Goal: Transaction & Acquisition: Purchase product/service

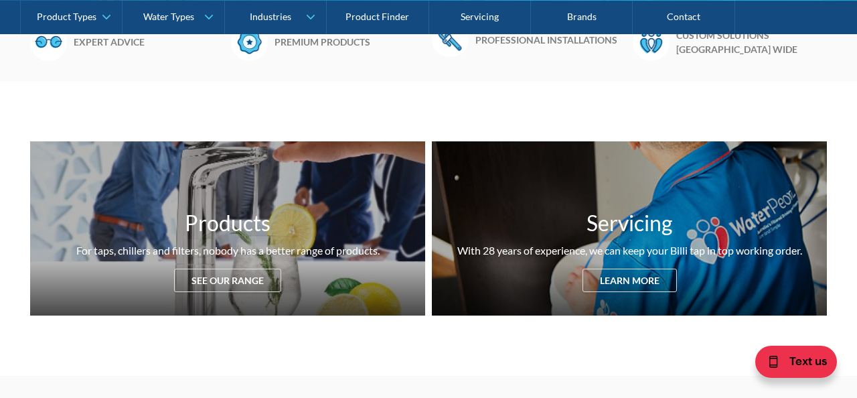
scroll to position [284, 0]
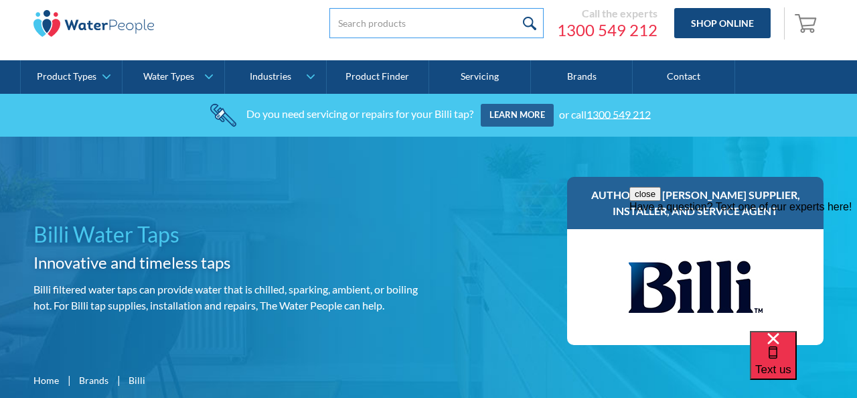
click at [386, 16] on input "search" at bounding box center [436, 23] width 214 height 30
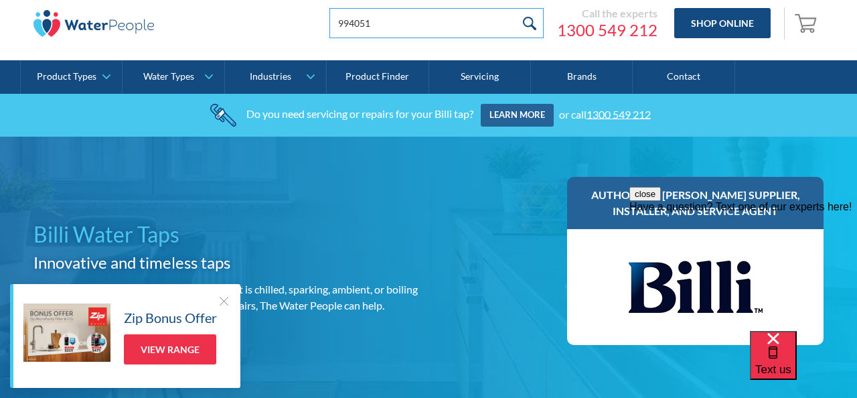
type input "994051"
click at [515, 8] on input "submit" at bounding box center [529, 23] width 29 height 30
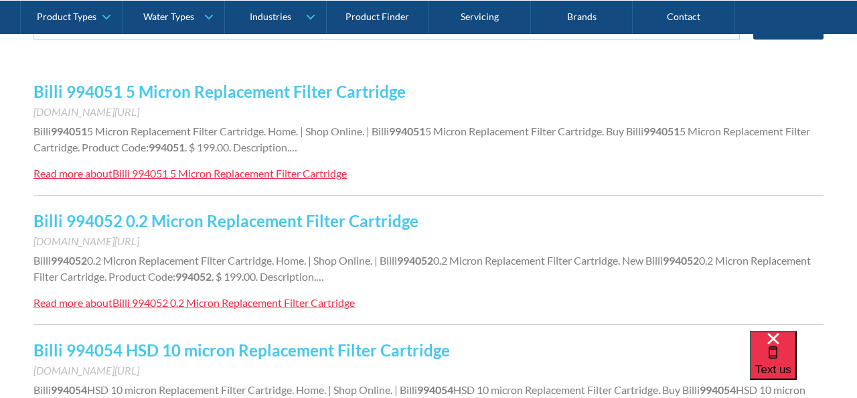
scroll to position [286, 0]
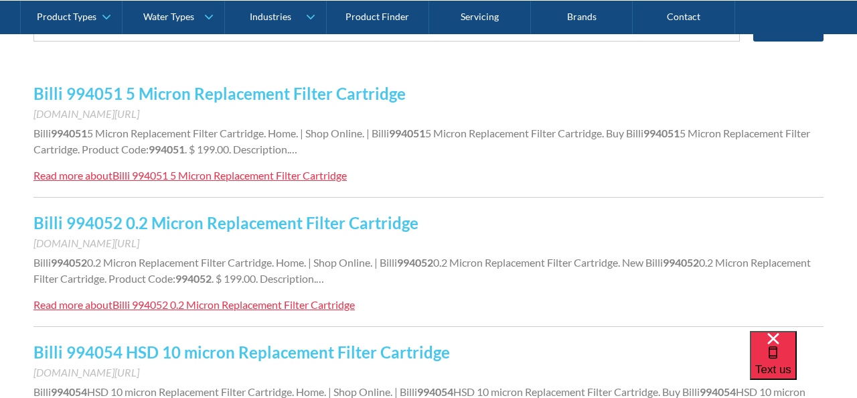
click at [314, 96] on link "Billi 994051 5 Micron Replacement Filter Cartridge" at bounding box center [219, 93] width 372 height 19
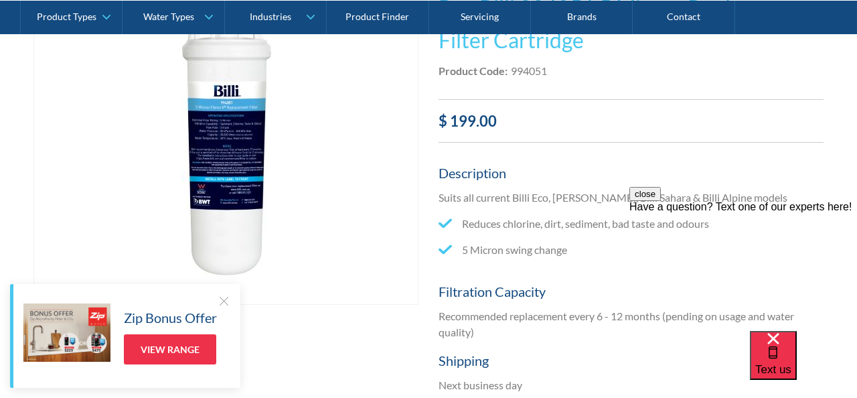
scroll to position [326, 0]
click at [222, 304] on div at bounding box center [223, 300] width 13 height 13
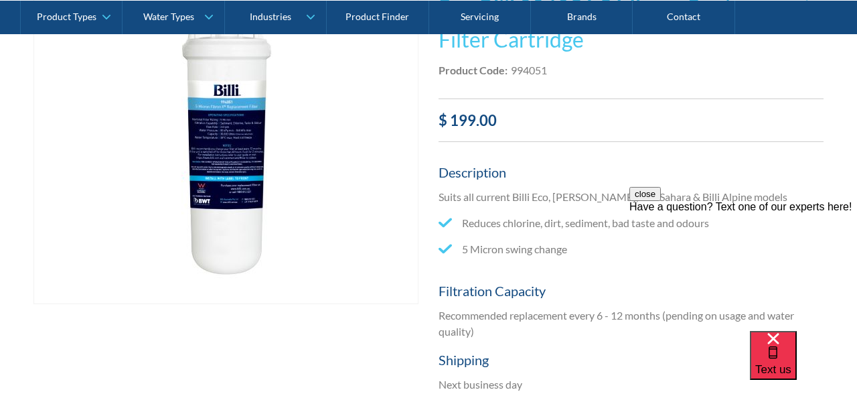
click at [228, 169] on img "open lightbox" at bounding box center [226, 141] width 325 height 325
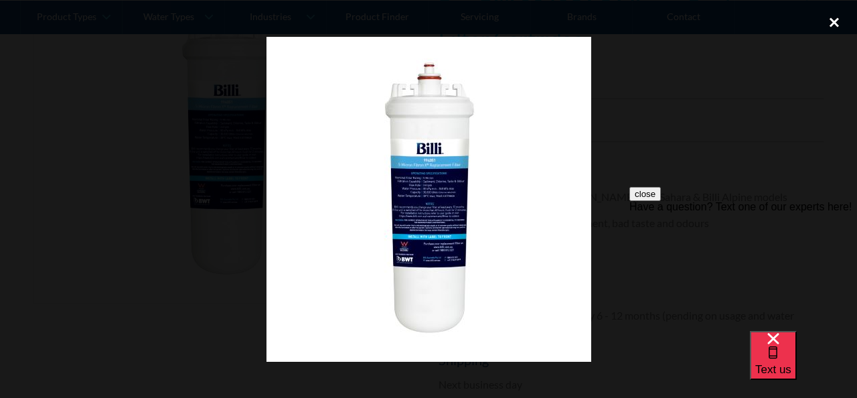
click at [838, 14] on div "close lightbox" at bounding box center [834, 22] width 46 height 29
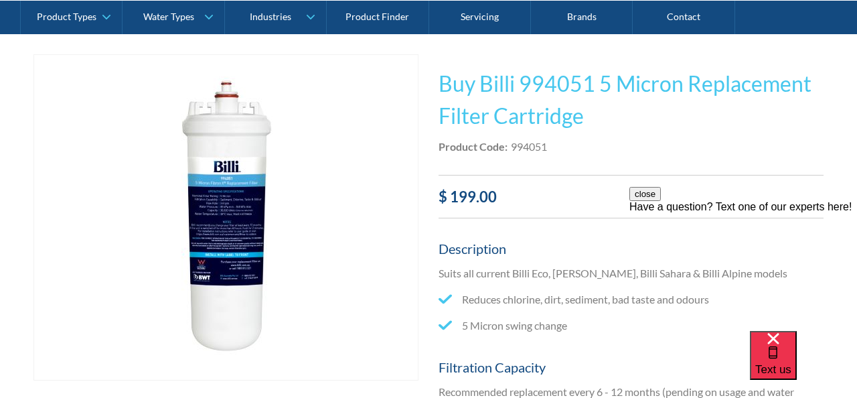
scroll to position [249, 0]
click at [661, 201] on button "close" at bounding box center [644, 194] width 31 height 14
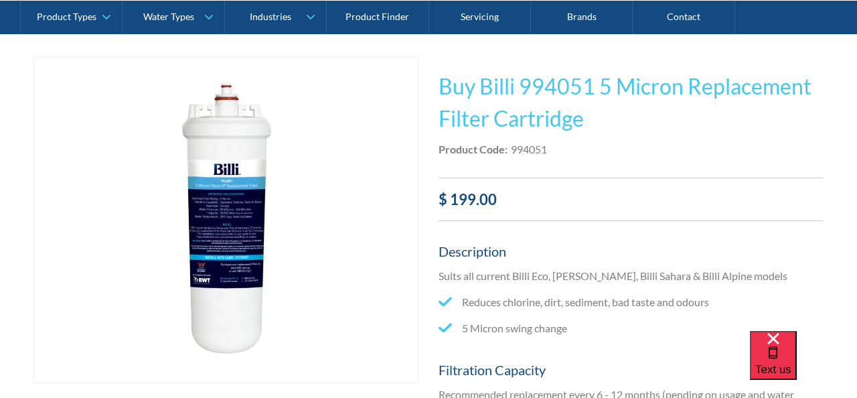
scroll to position [245, 0]
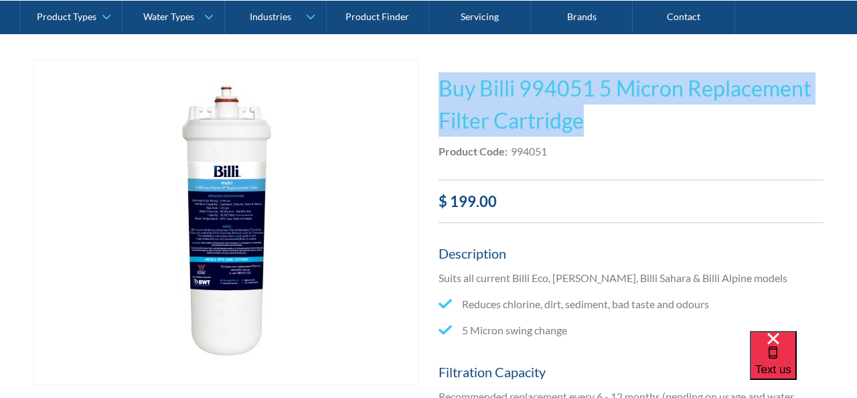
drag, startPoint x: 608, startPoint y: 134, endPoint x: 430, endPoint y: 83, distance: 185.2
click at [430, 83] on div "Play video Fits Most Brands Best Seller No items found. This tap design is incl…" at bounding box center [428, 376] width 790 height 634
drag, startPoint x: 599, startPoint y: 124, endPoint x: 440, endPoint y: 74, distance: 166.2
click at [440, 74] on h1 "Buy Billi 994051 5 Micron Replacement Filter Cartridge" at bounding box center [630, 104] width 385 height 64
copy h1 "Buy Billi 994051 5 Micron Replacement Filter Cartridge"
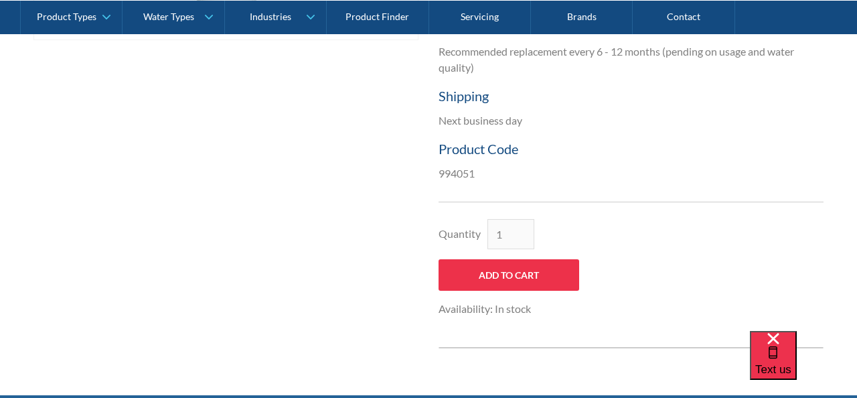
scroll to position [617, 0]
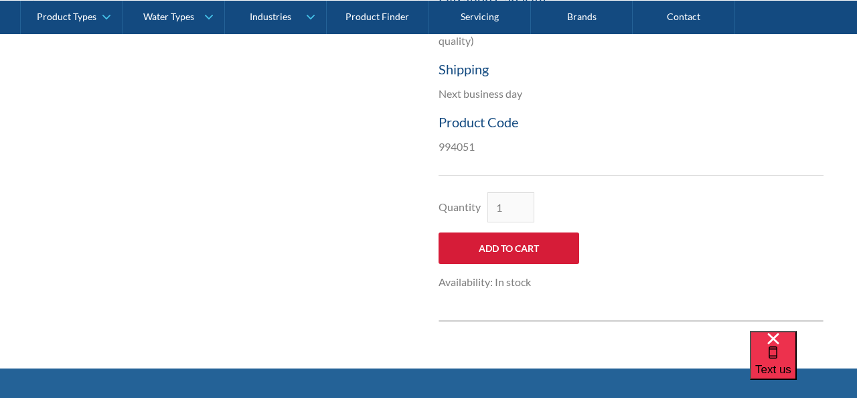
click at [544, 235] on input "Add to Cart" at bounding box center [508, 247] width 141 height 31
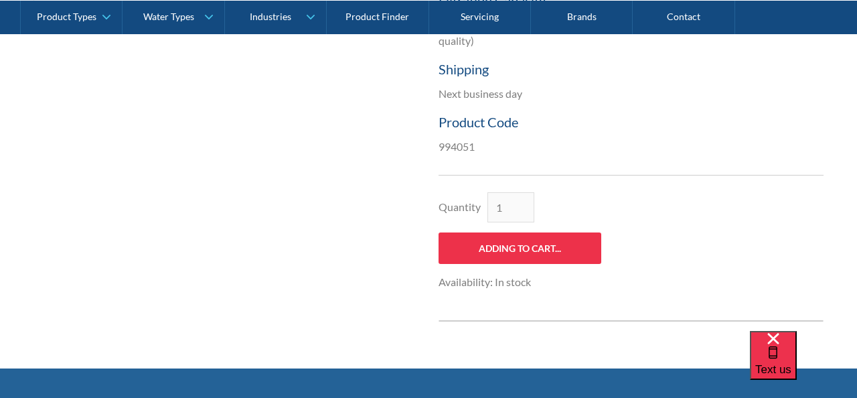
type input "Add to Cart"
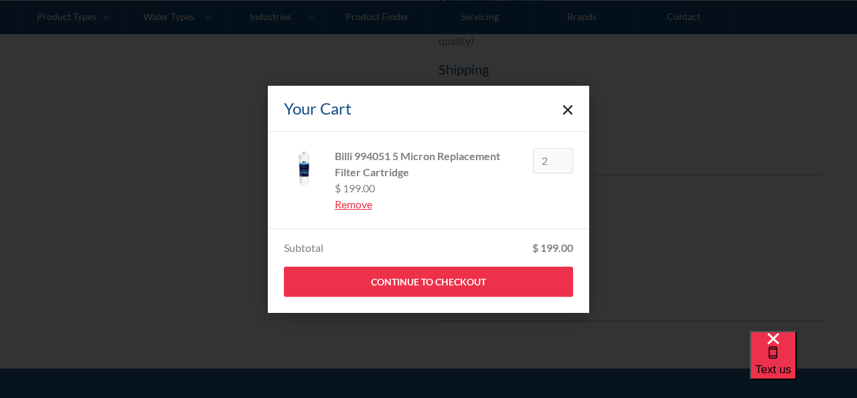
type input "2"
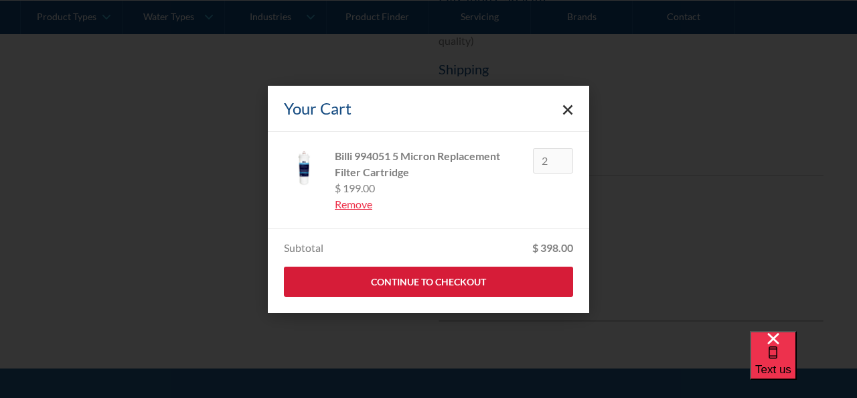
click at [518, 284] on link "Continue to Checkout" at bounding box center [428, 281] width 289 height 30
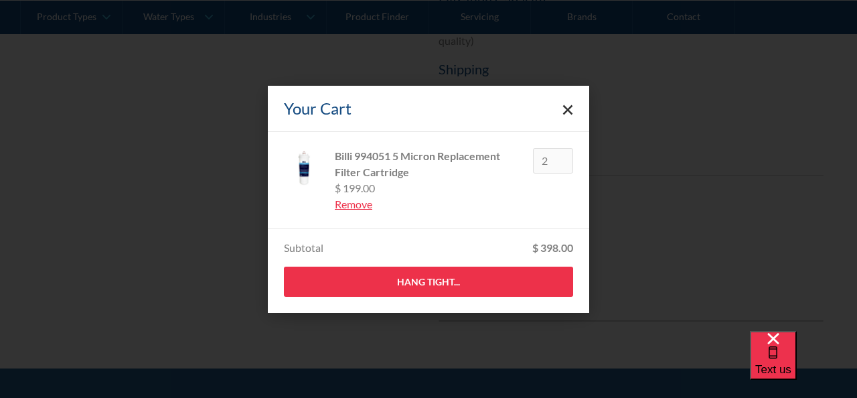
click at [570, 110] on icon "Close cart" at bounding box center [567, 109] width 11 height 11
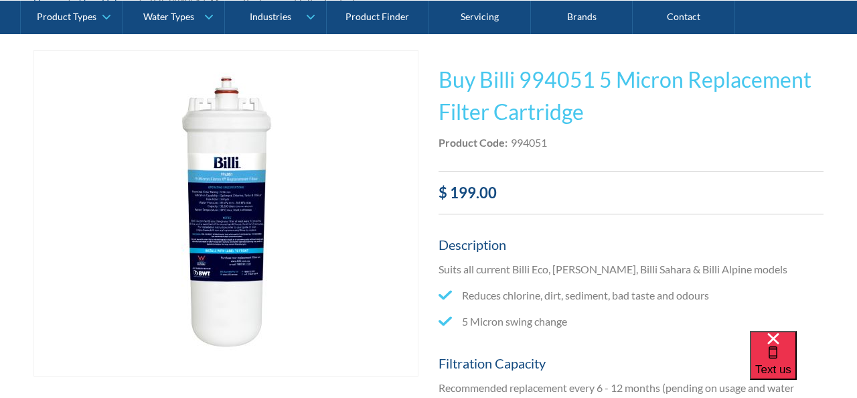
scroll to position [251, 0]
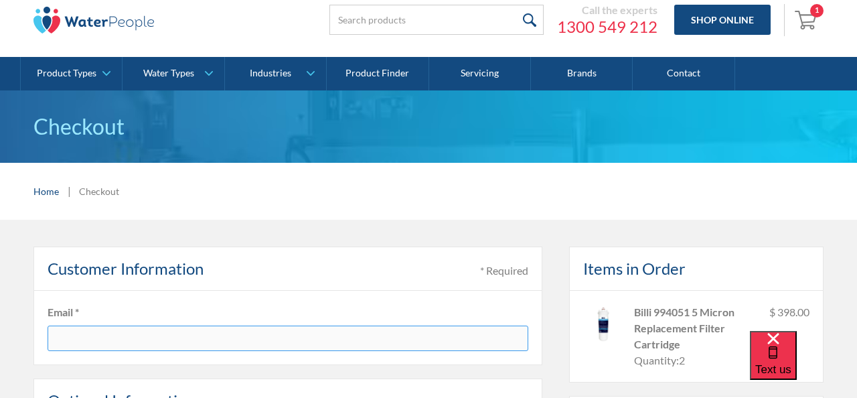
click at [296, 330] on input "text" at bounding box center [288, 337] width 481 height 25
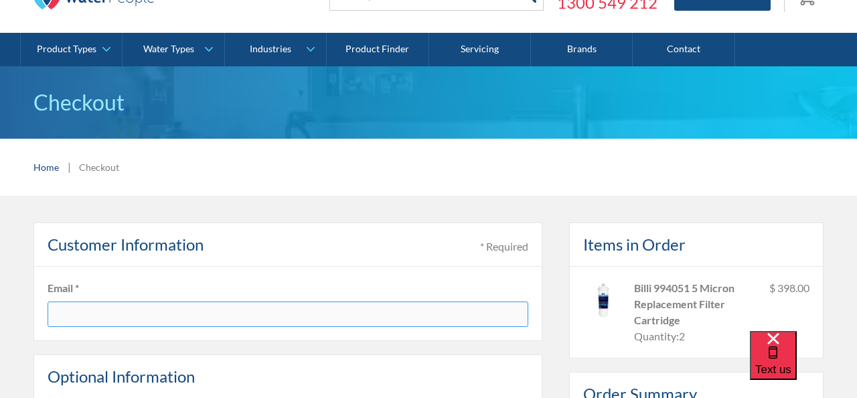
scroll to position [78, 0]
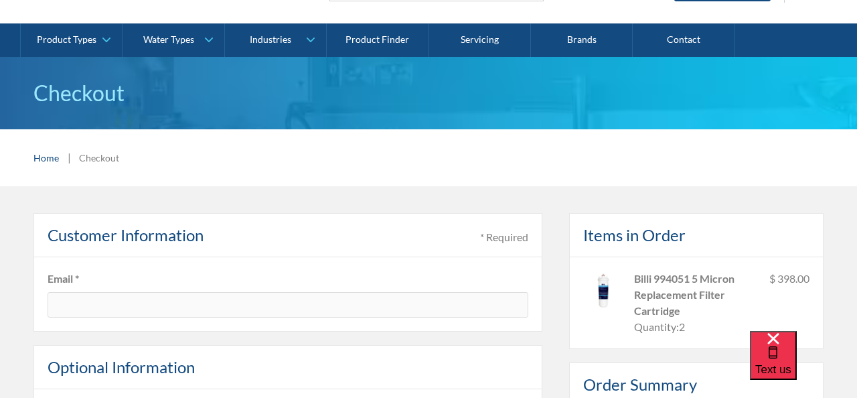
click at [296, 321] on fieldset "Email *" at bounding box center [287, 294] width 509 height 74
click at [296, 313] on input "text" at bounding box center [288, 304] width 481 height 25
type input "sihongyuan143@163.com"
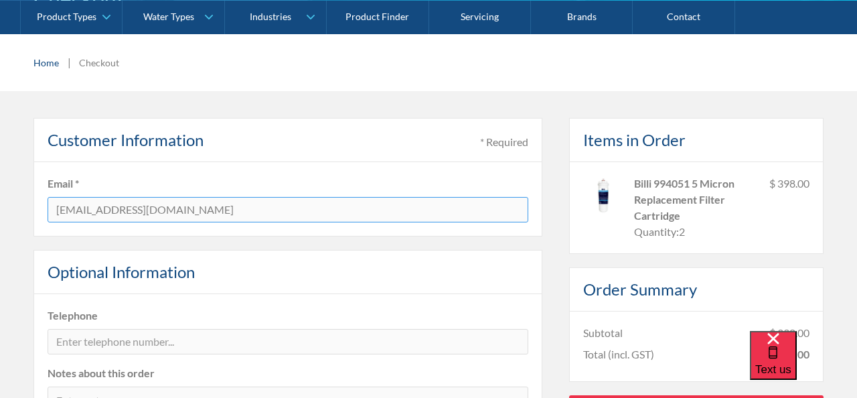
scroll to position [209, 0]
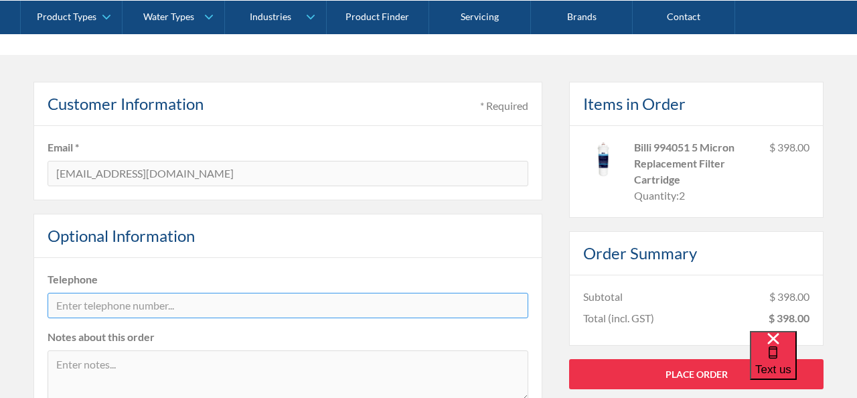
click at [259, 294] on input "tel" at bounding box center [288, 305] width 481 height 25
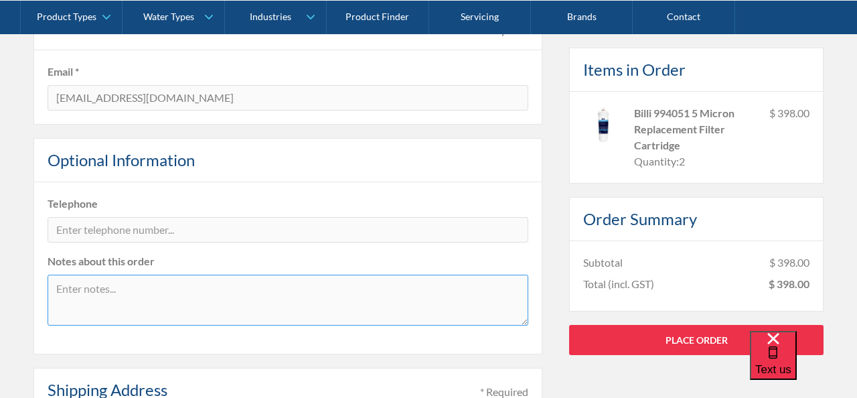
click at [259, 294] on textarea at bounding box center [288, 299] width 481 height 51
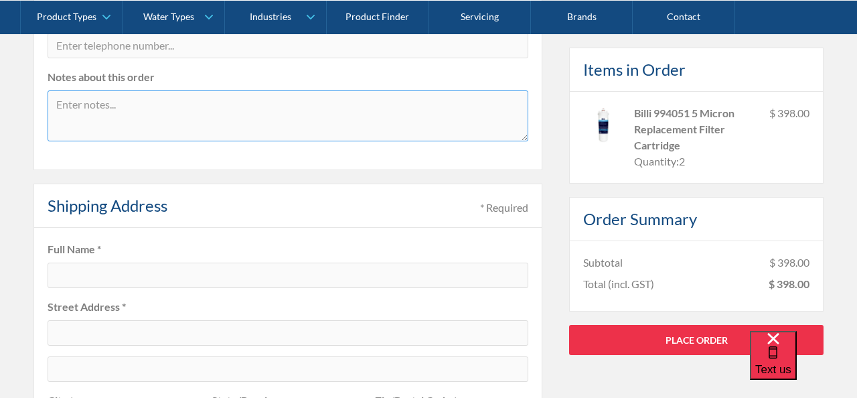
scroll to position [470, 0]
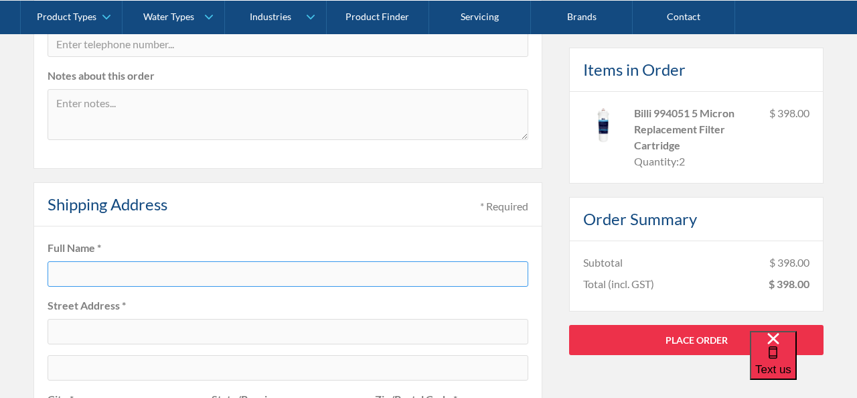
click at [268, 272] on input "text" at bounding box center [288, 273] width 481 height 25
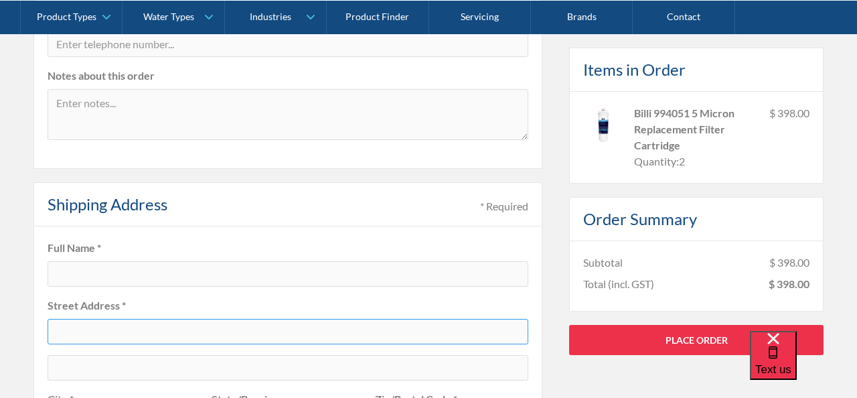
click at [268, 325] on input "text" at bounding box center [288, 331] width 481 height 25
click at [91, 328] on input "text" at bounding box center [288, 331] width 481 height 25
paste input "101 Paramount Blvd, Derrimut VIC 3026"
type input "101 Paramount Blvd, Derrimut VIC 3026"
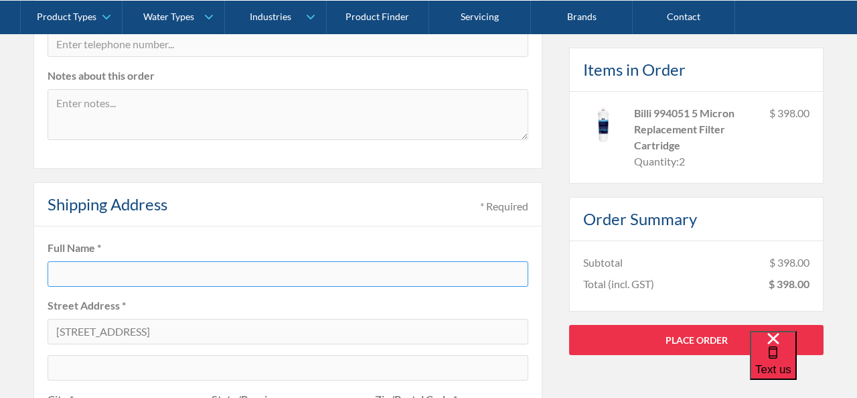
click at [187, 264] on input "text" at bounding box center [288, 273] width 481 height 25
type input "kevin"
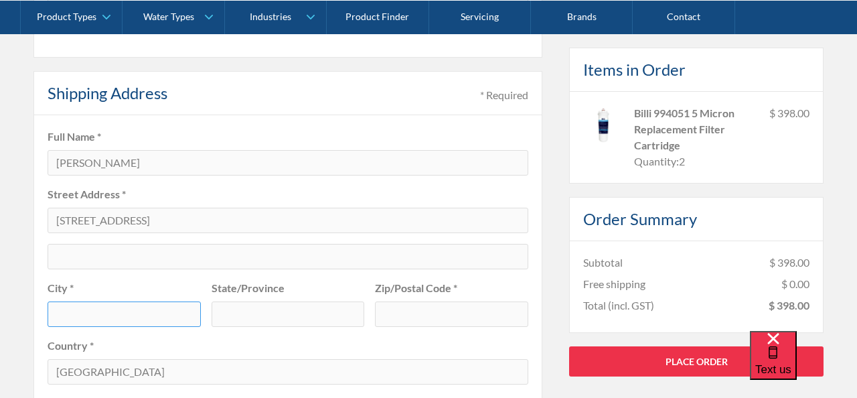
scroll to position [561, 0]
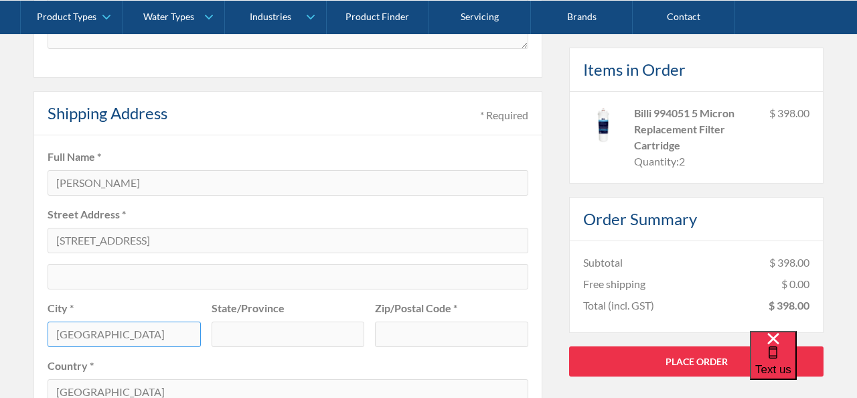
type input "Melbourne"
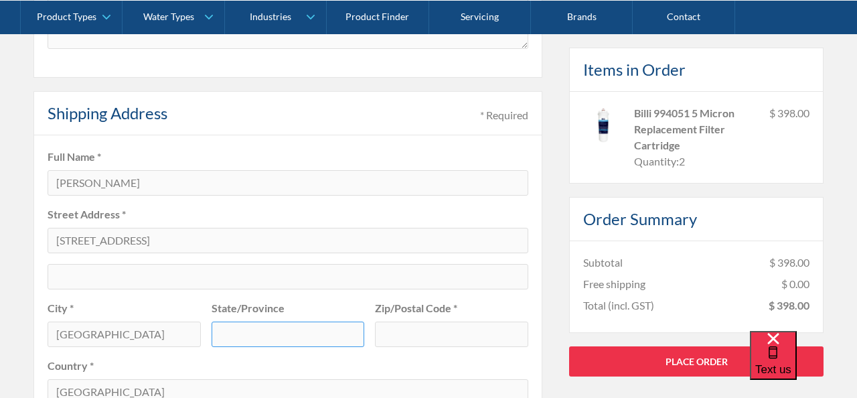
click at [270, 321] on input "text" at bounding box center [288, 333] width 153 height 25
type input "VIC"
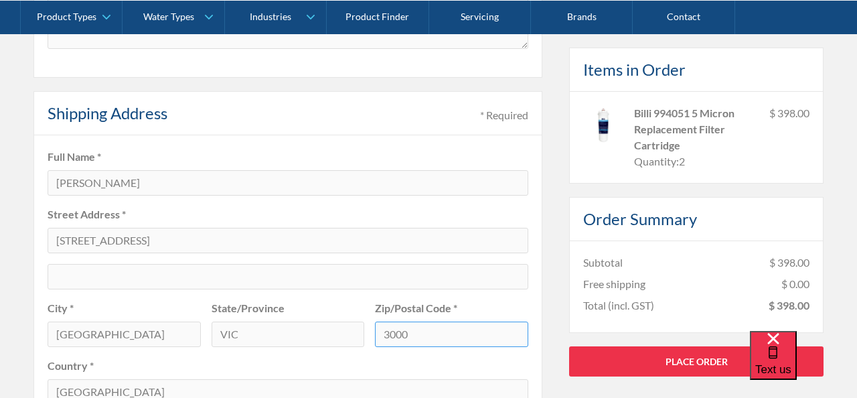
click at [449, 340] on input "3000" at bounding box center [451, 333] width 153 height 25
type input "3"
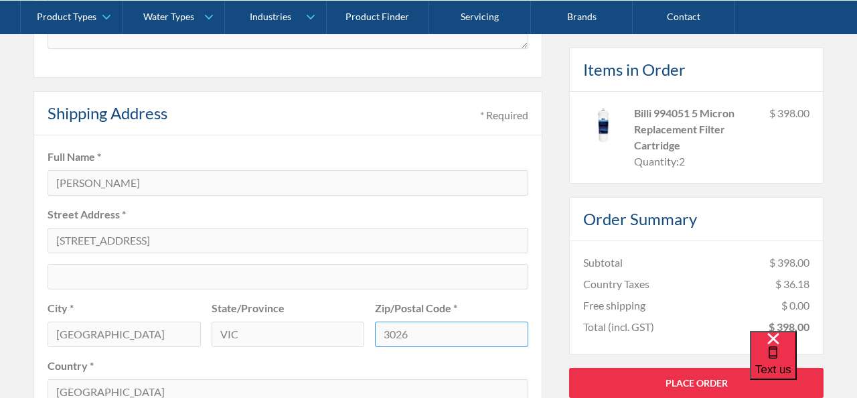
type input "3026"
click at [514, 257] on fieldset "Full Name * kevin Street Address * 101 Paramount Blvd, Derrimut VIC 3026 City *…" at bounding box center [287, 276] width 509 height 283
click at [556, 261] on div "Pay with browser. Customer Information * Required Email * sihongyuan143@163.com…" at bounding box center [428, 253] width 790 height 1047
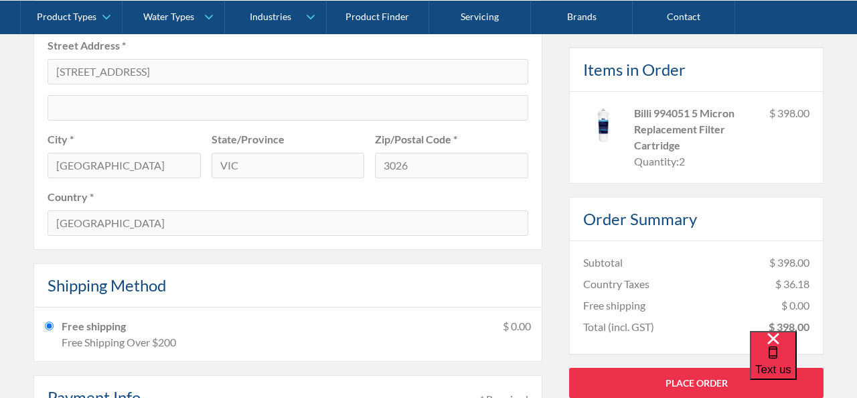
scroll to position [735, 0]
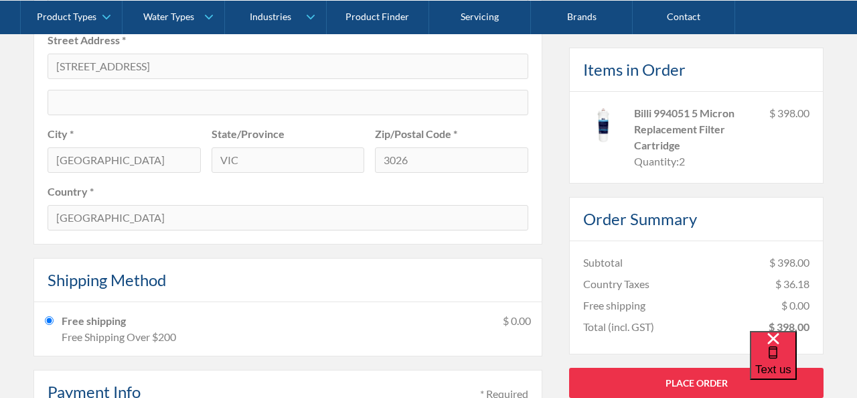
click at [759, 289] on div "Country Taxes $ 36.18" at bounding box center [696, 283] width 226 height 16
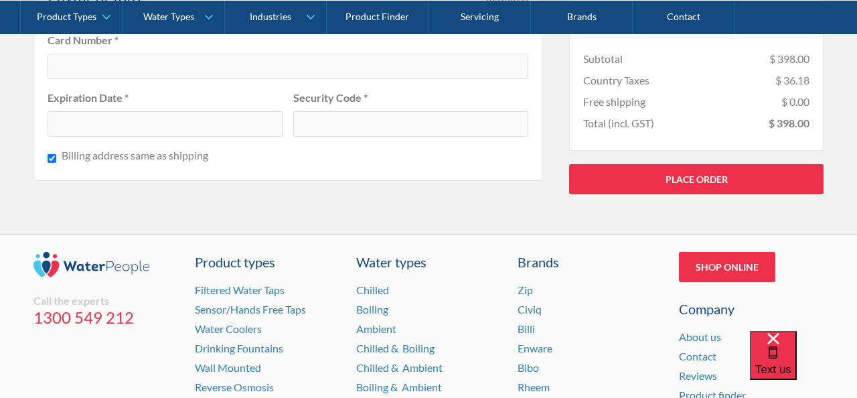
scroll to position [1112, 0]
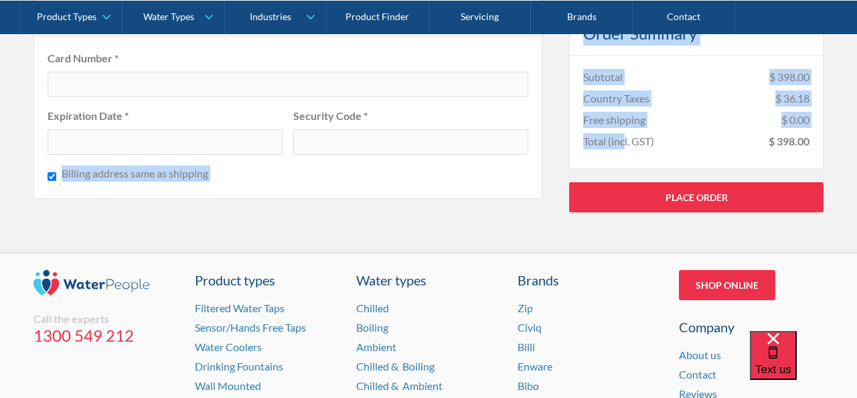
drag, startPoint x: 626, startPoint y: 138, endPoint x: 829, endPoint y: 147, distance: 203.0
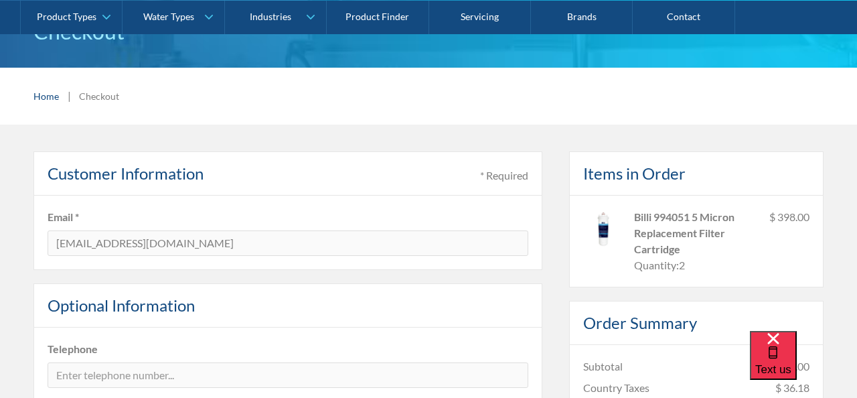
scroll to position [133, 0]
